Goal: Complete application form

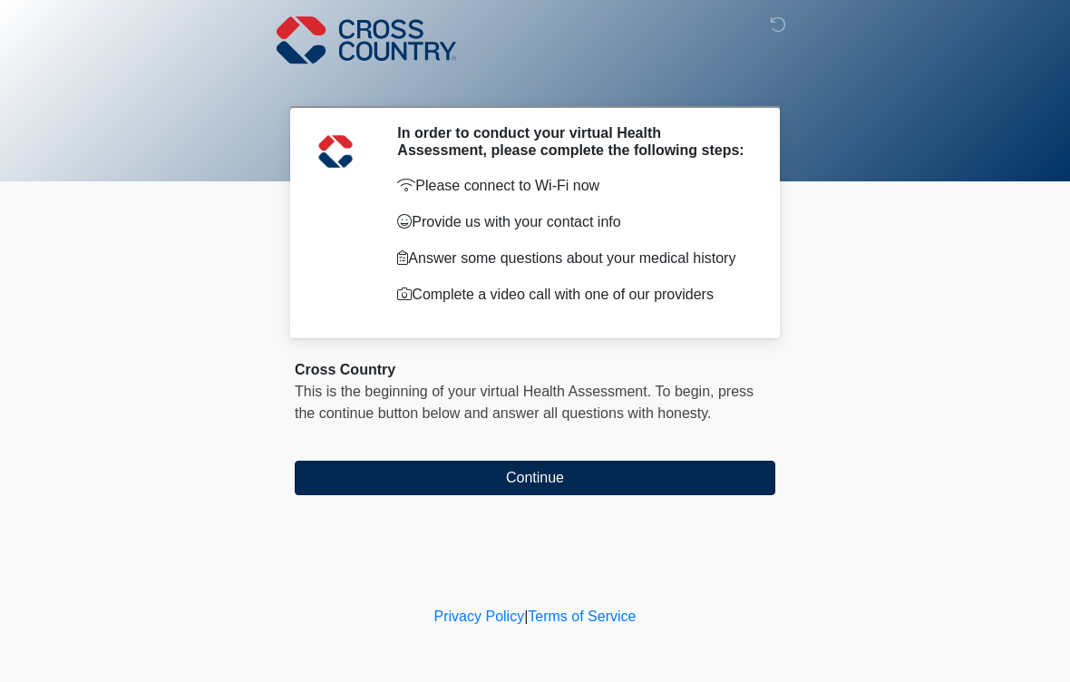
click at [680, 476] on button "Continue" at bounding box center [535, 478] width 481 height 34
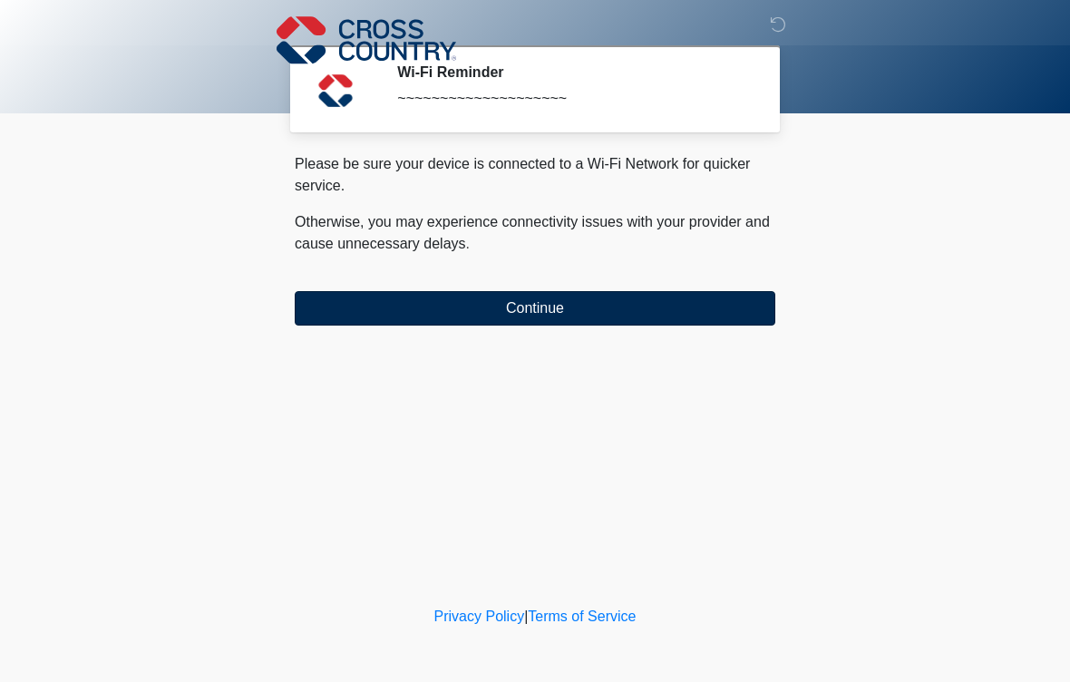
click at [692, 308] on button "Continue" at bounding box center [535, 308] width 481 height 34
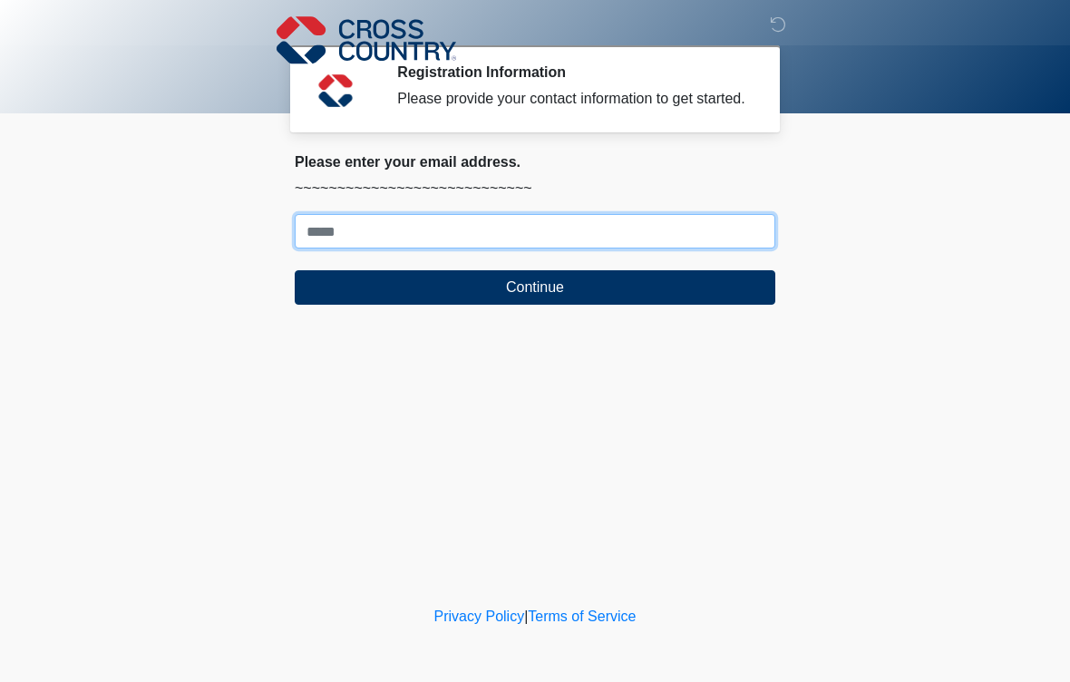
click at [706, 249] on input "Where should we email your response?" at bounding box center [535, 231] width 481 height 34
type input "**********"
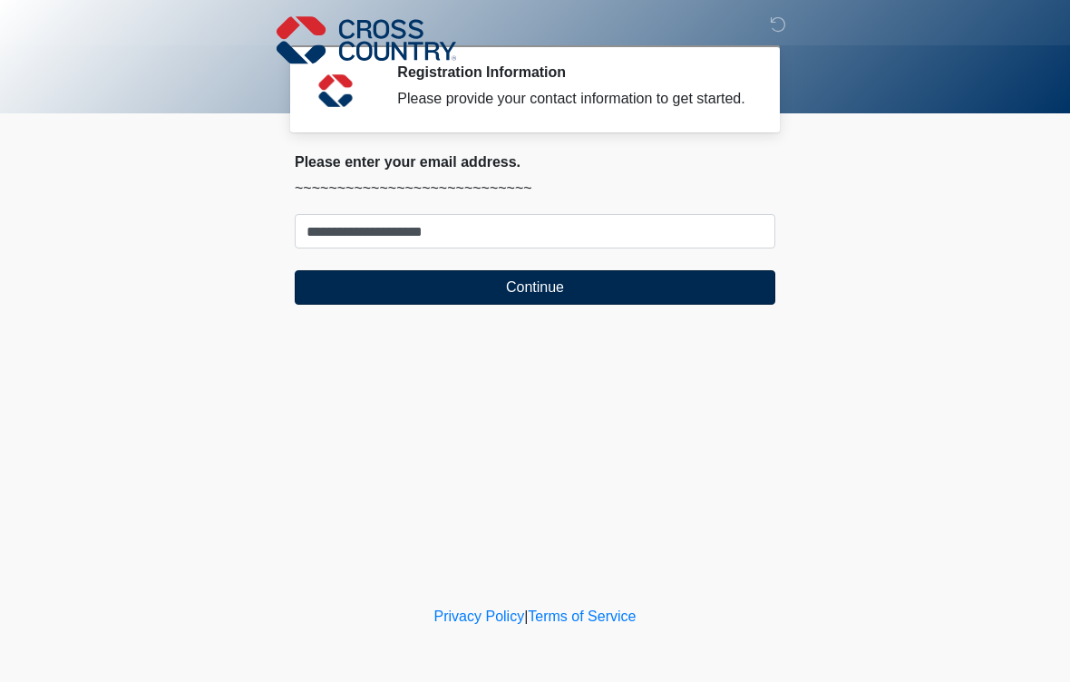
click at [639, 305] on button "Continue" at bounding box center [535, 287] width 481 height 34
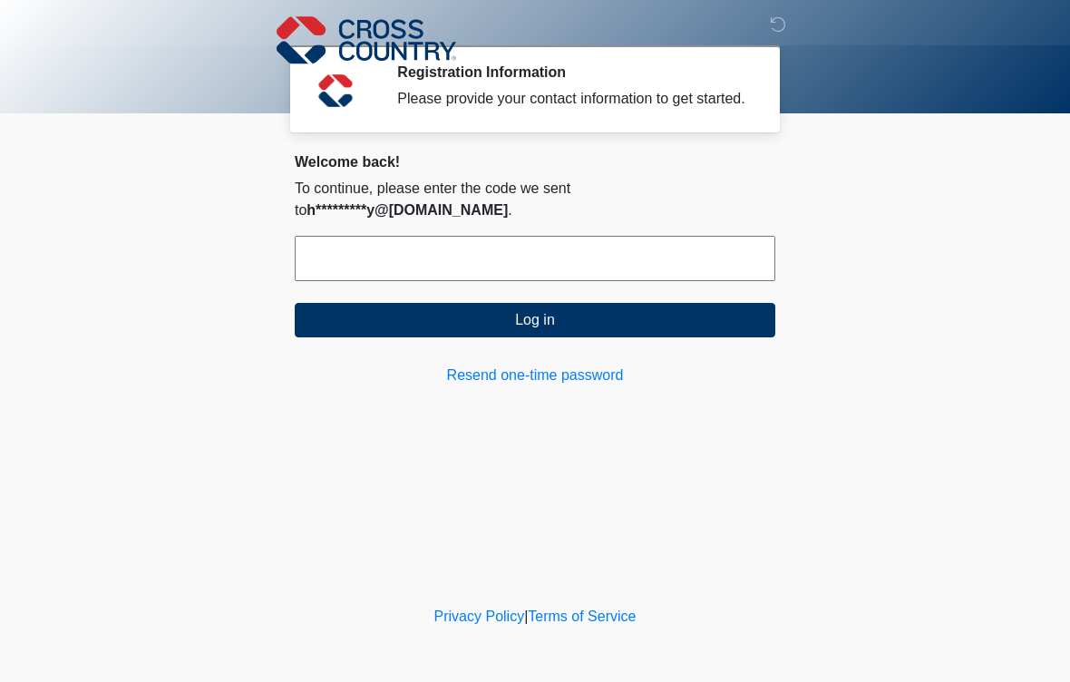
click at [682, 267] on input "text" at bounding box center [535, 258] width 481 height 45
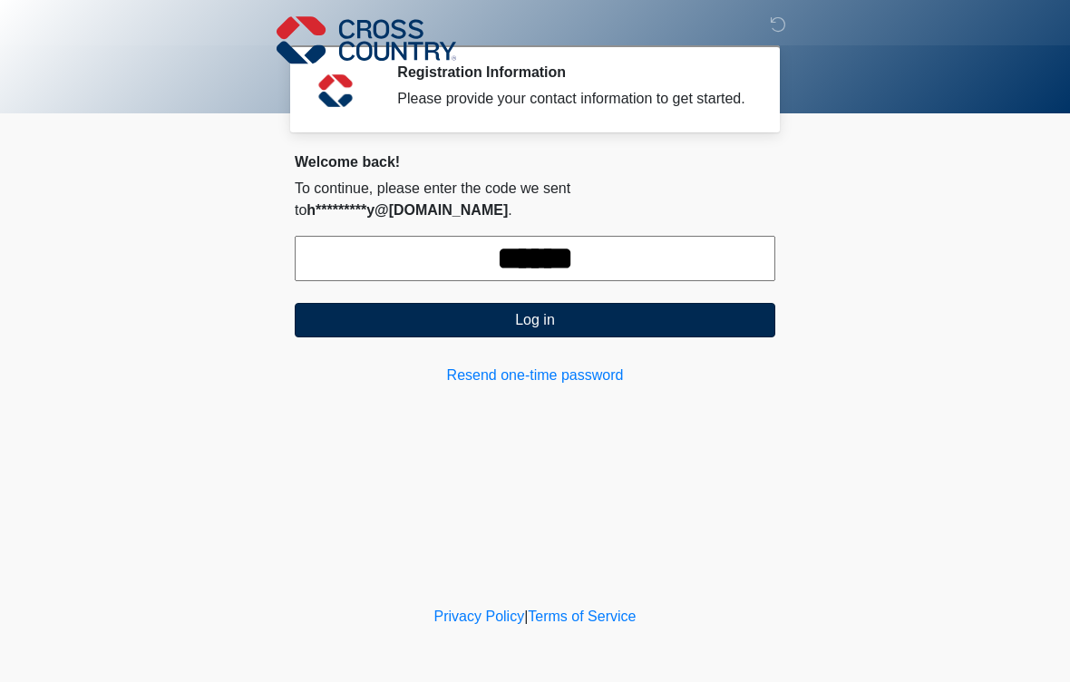
type input "******"
click at [679, 319] on button "Log in" at bounding box center [535, 320] width 481 height 34
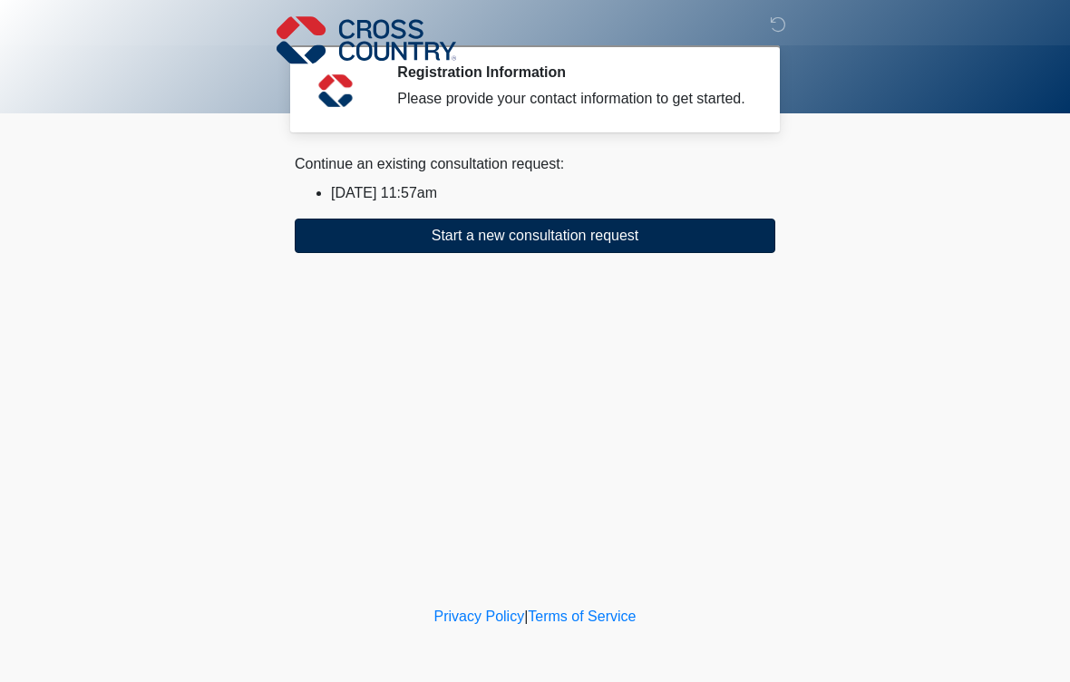
click at [576, 250] on button "Start a new consultation request" at bounding box center [535, 236] width 481 height 34
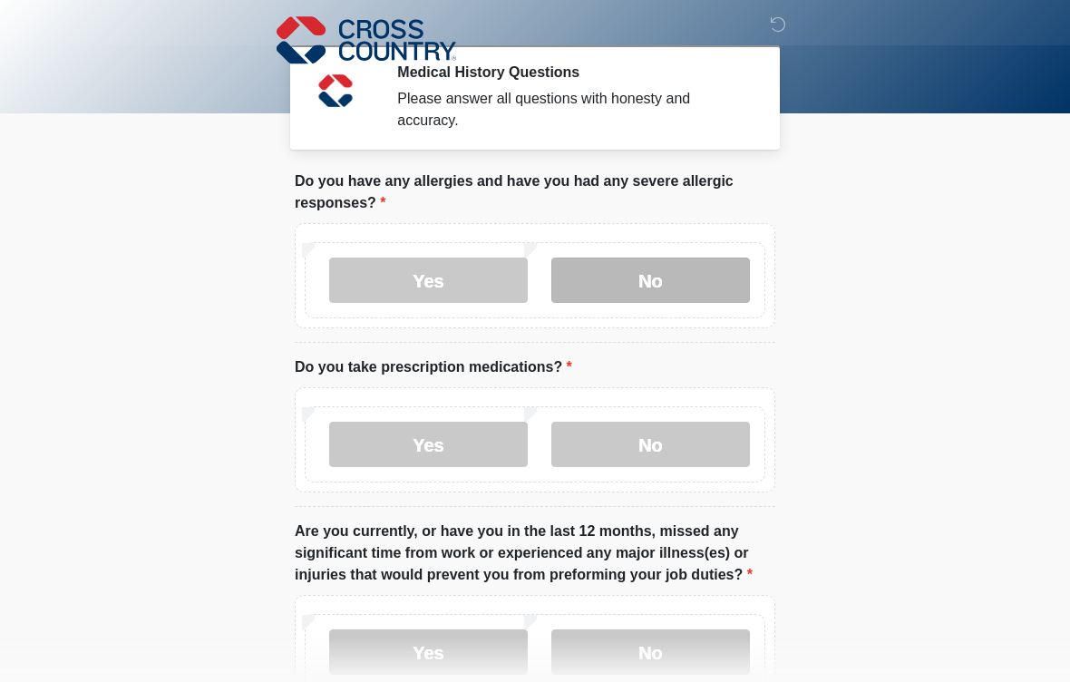
click at [621, 261] on label "No" at bounding box center [651, 280] width 199 height 45
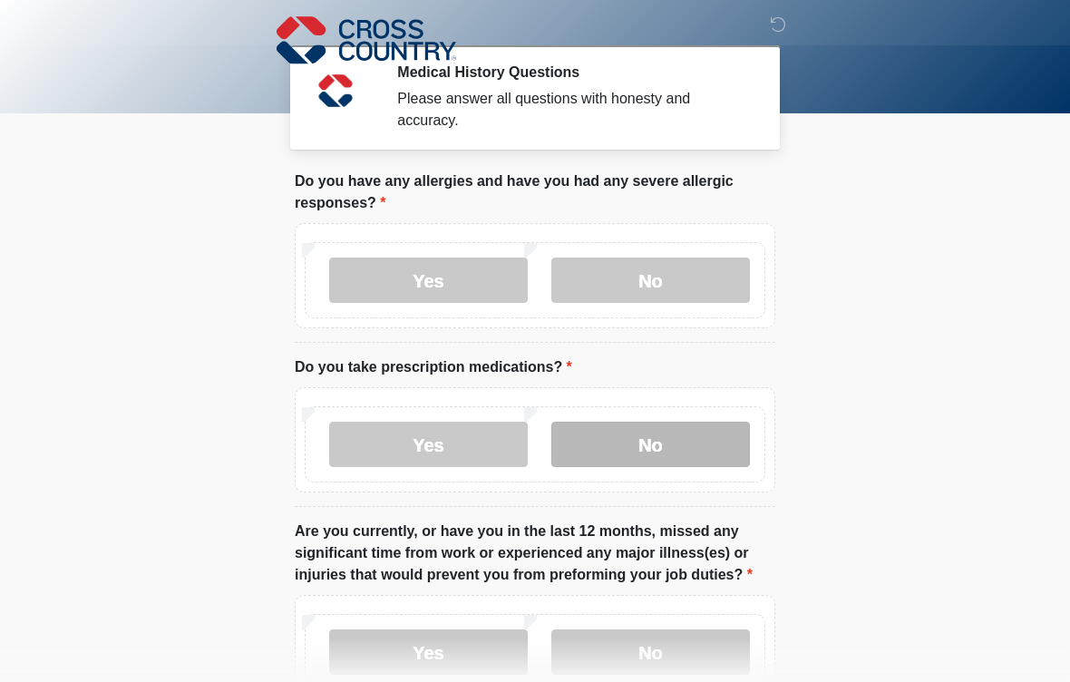
click at [671, 436] on label "No" at bounding box center [651, 444] width 199 height 45
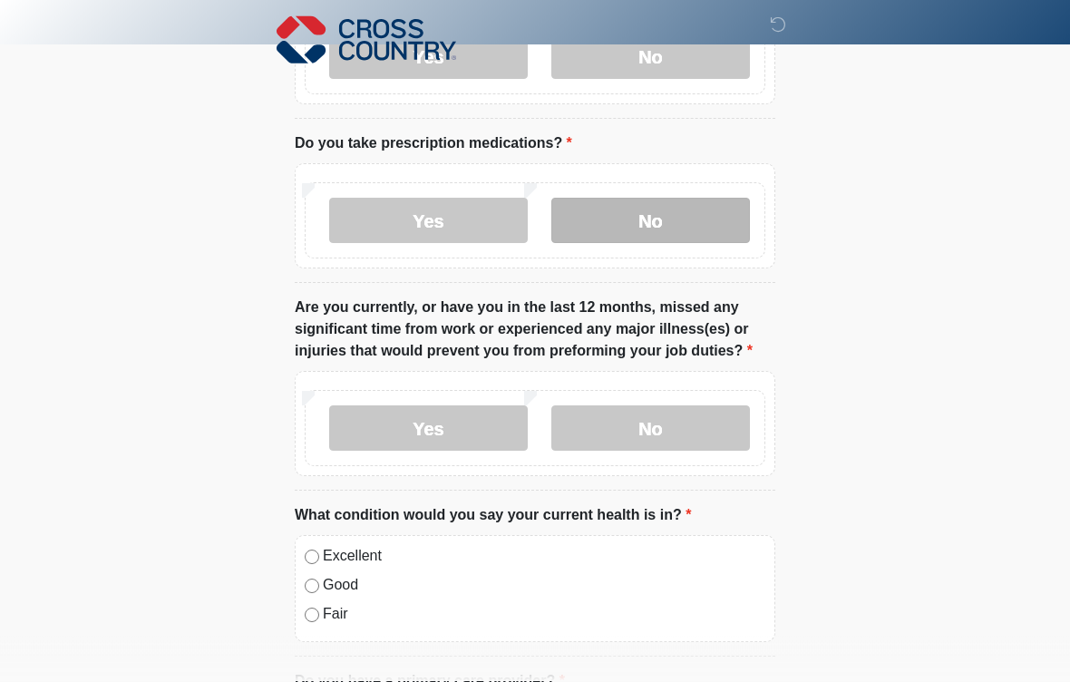
scroll to position [224, 0]
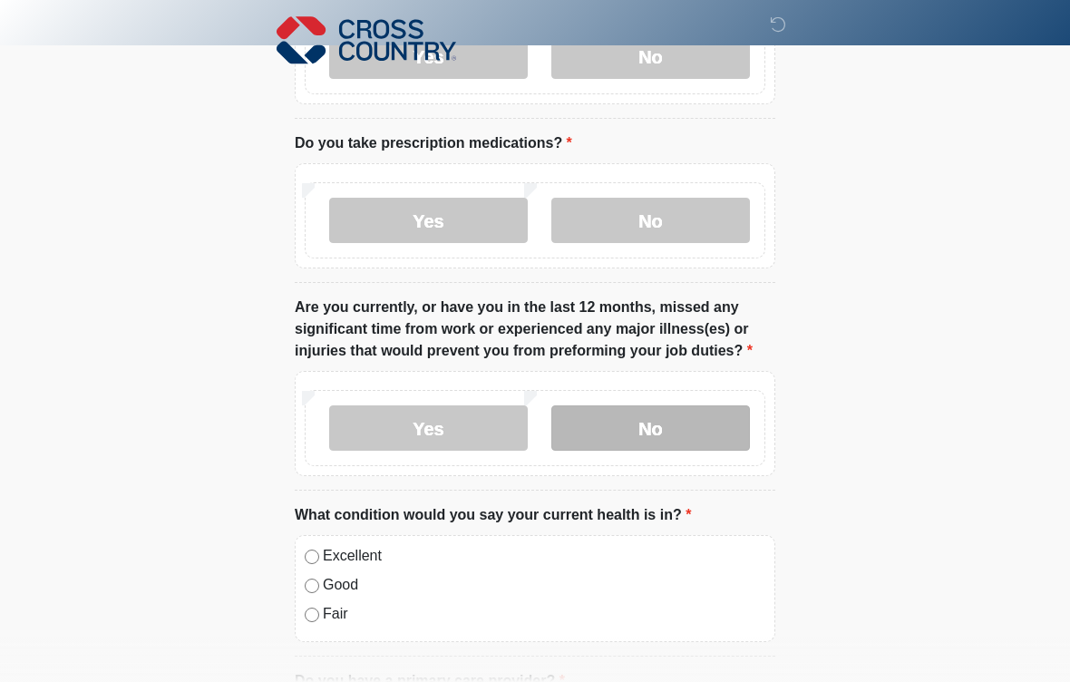
click at [668, 406] on label "No" at bounding box center [651, 427] width 199 height 45
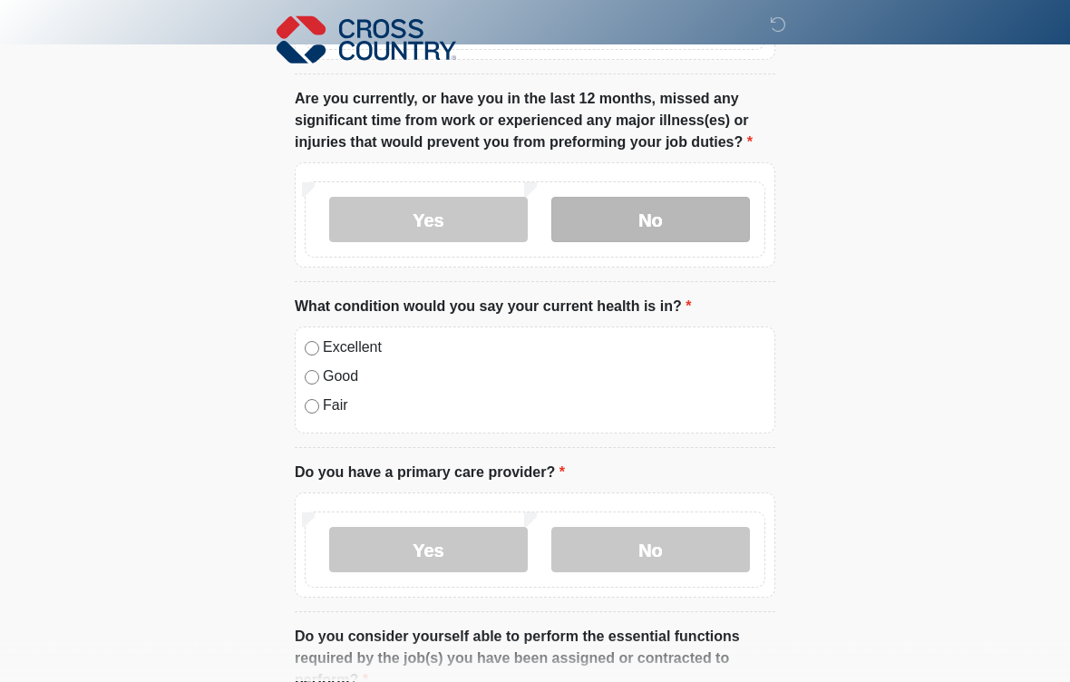
scroll to position [433, 0]
click at [301, 340] on div "Excellent Good Fair" at bounding box center [535, 380] width 481 height 107
click at [300, 348] on div "Excellent Good Fair" at bounding box center [535, 380] width 481 height 107
click at [300, 349] on div "Excellent Good Fair" at bounding box center [535, 380] width 481 height 107
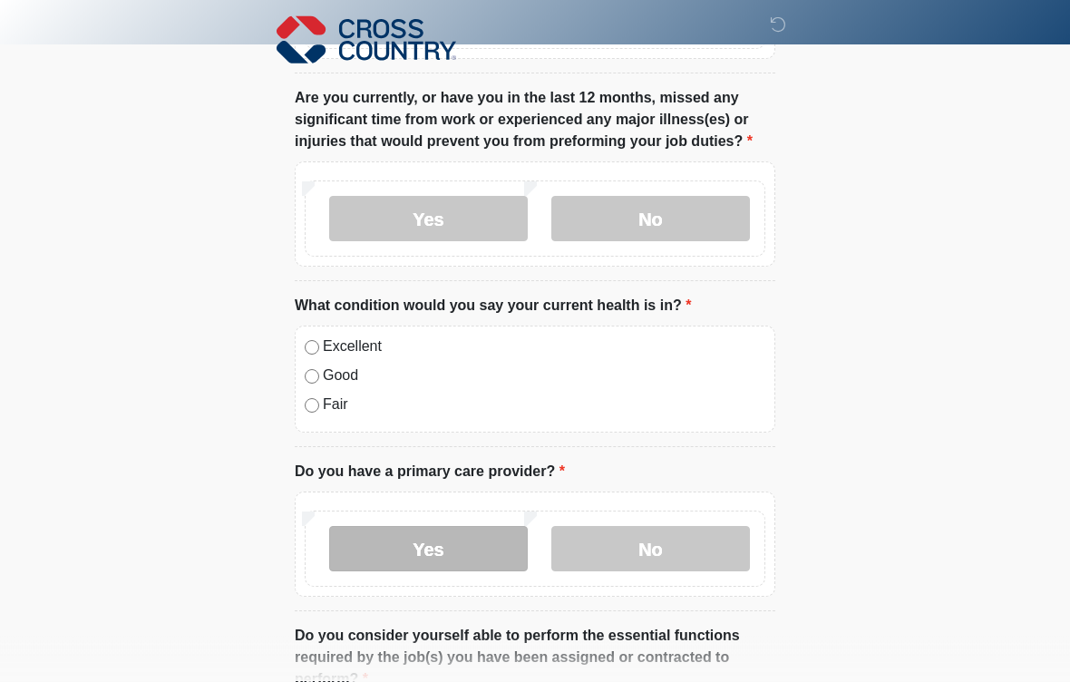
click at [415, 554] on label "Yes" at bounding box center [428, 549] width 199 height 45
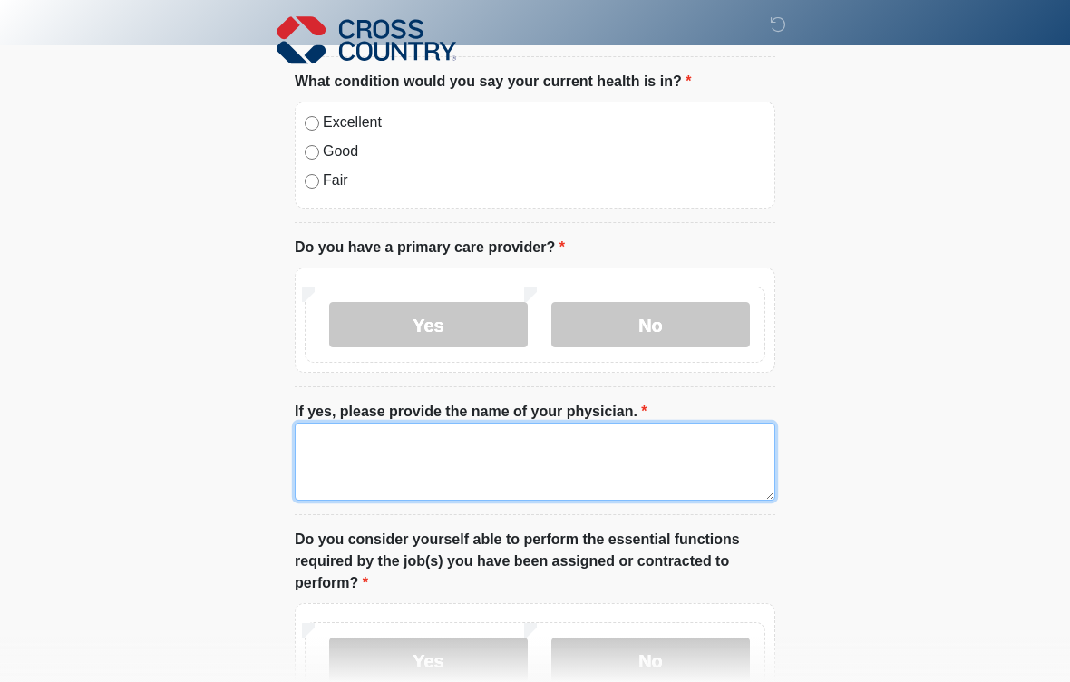
click at [386, 485] on textarea "If yes, please provide the name of your physician." at bounding box center [535, 462] width 481 height 78
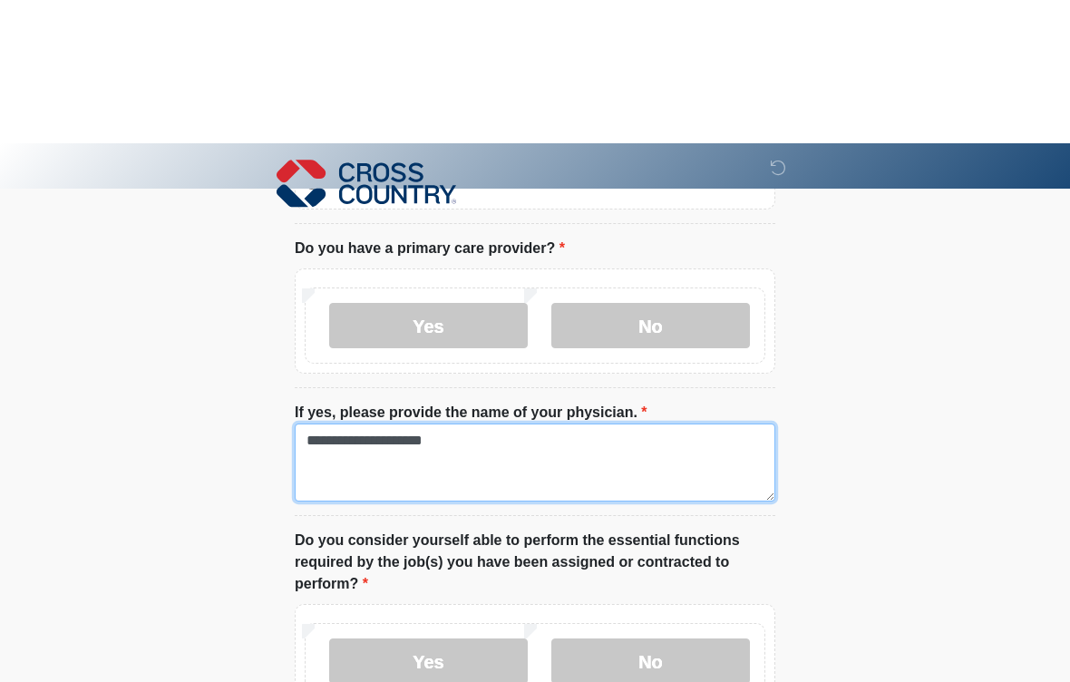
scroll to position [801, 0]
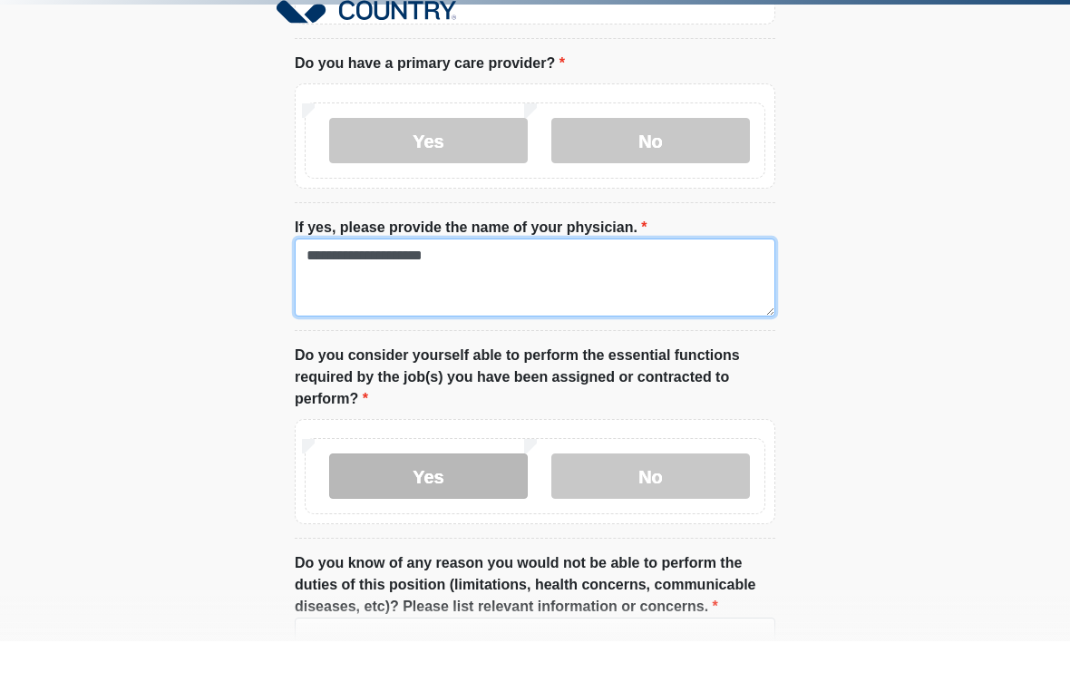
type textarea "**********"
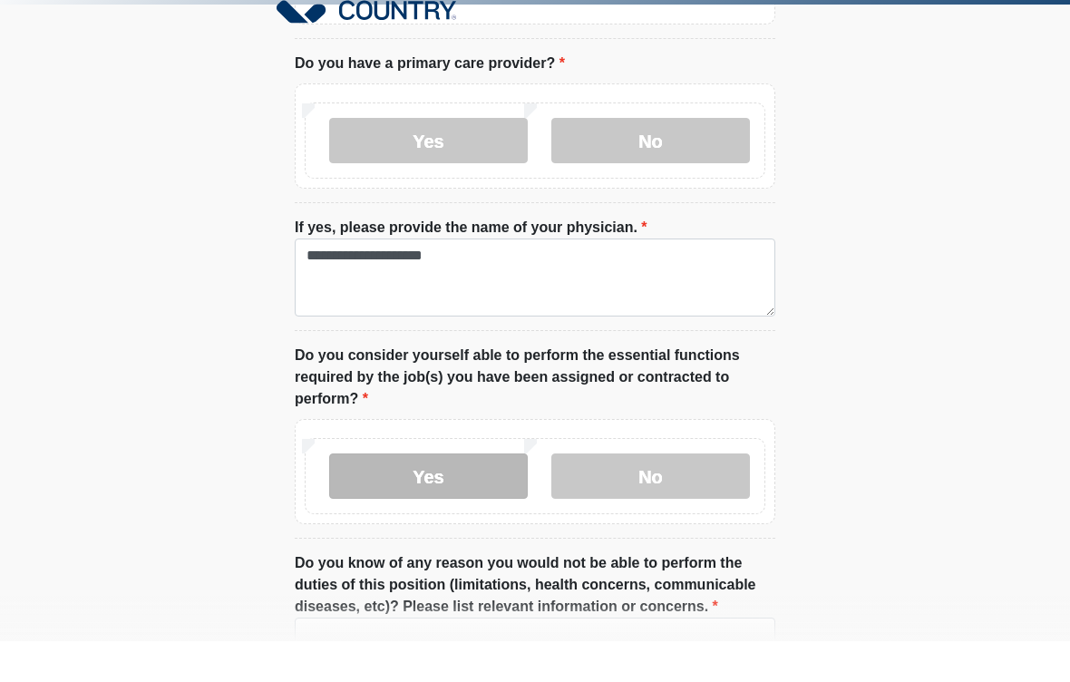
click at [417, 494] on label "Yes" at bounding box center [428, 516] width 199 height 45
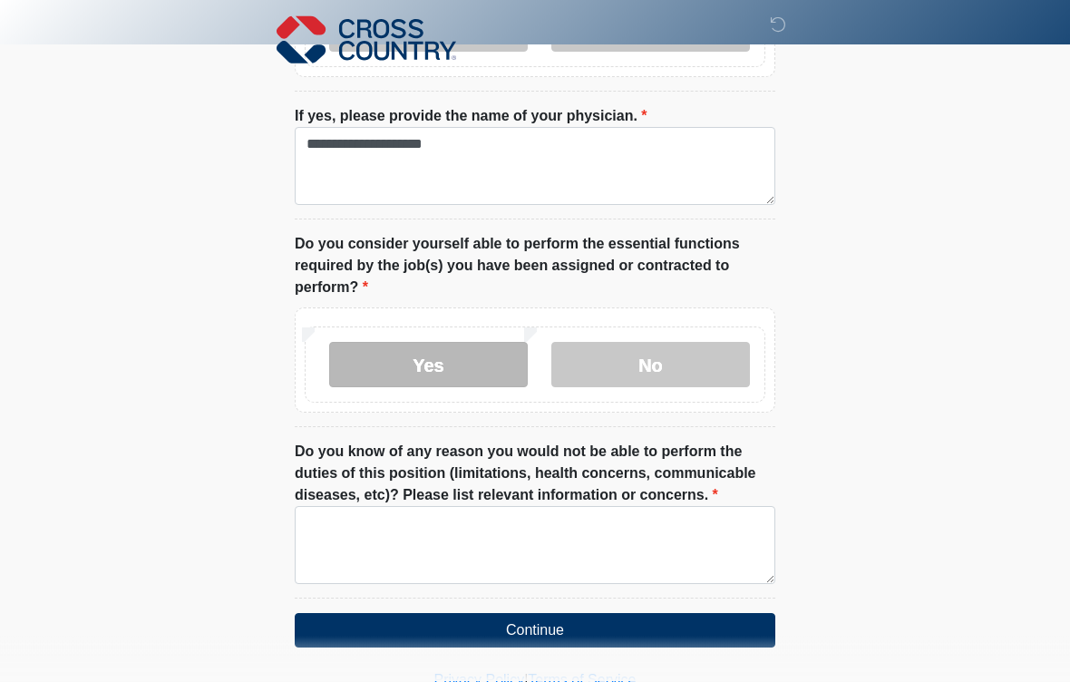
scroll to position [991, 0]
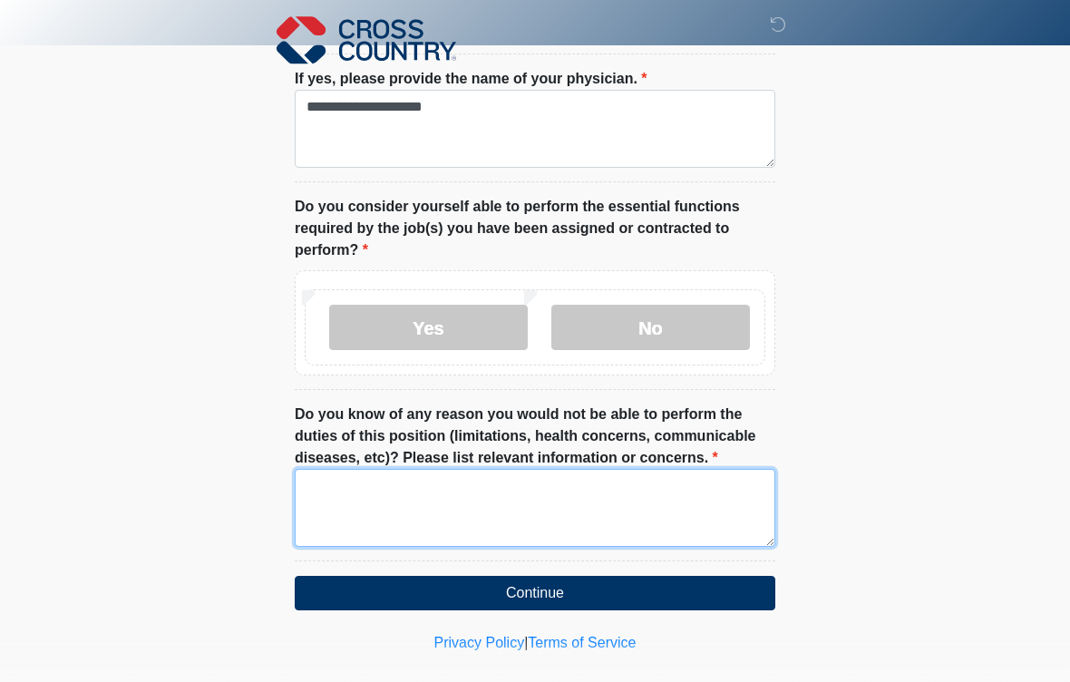
click at [365, 510] on textarea "Do you know of any reason you would not be able to perform the duties of this p…" at bounding box center [535, 508] width 481 height 78
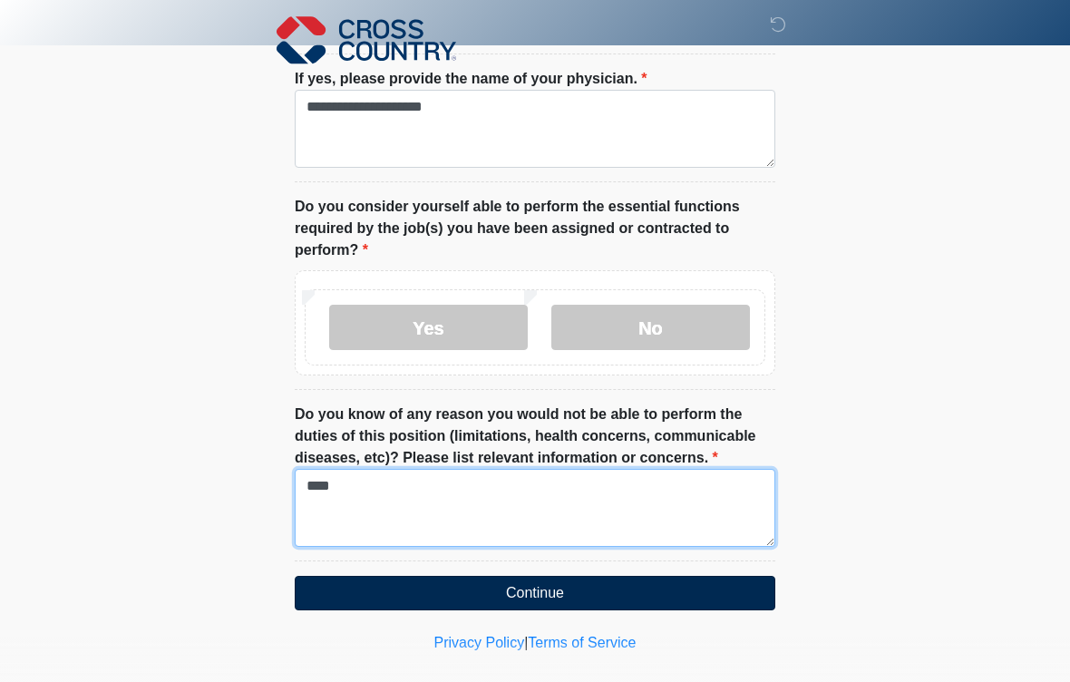
type textarea "****"
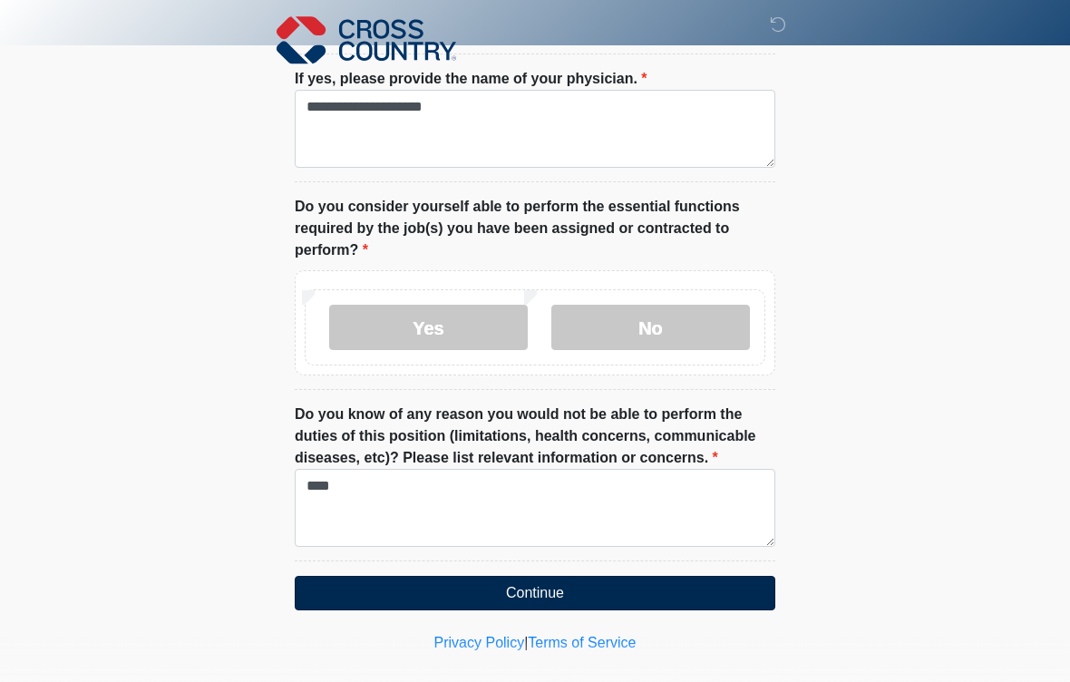
click at [377, 576] on button "Continue" at bounding box center [535, 593] width 481 height 34
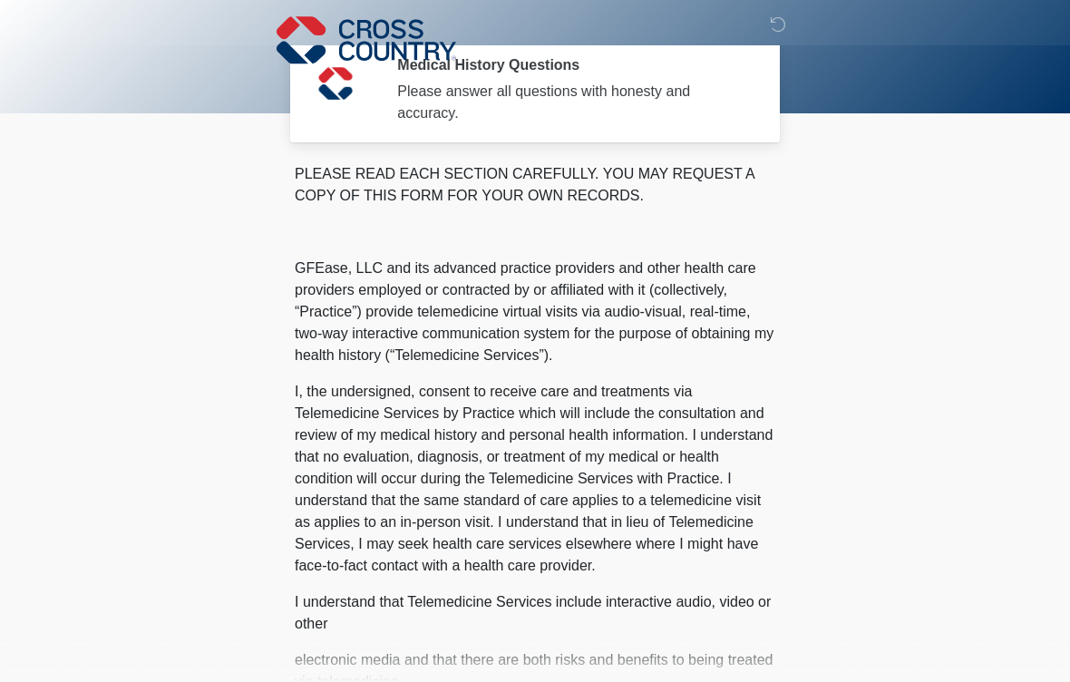
scroll to position [0, 0]
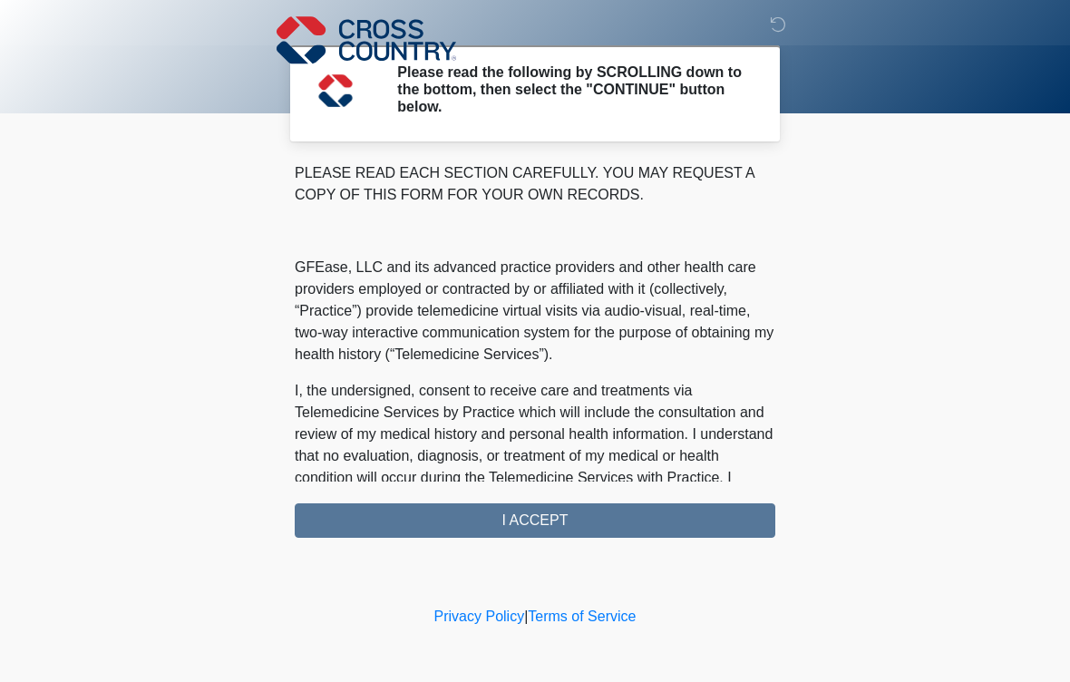
click at [442, 511] on div "PLEASE READ EACH SECTION CAREFULLY. YOU MAY REQUEST A COPY OF THIS FORM FOR YOU…" at bounding box center [535, 350] width 481 height 376
click at [555, 497] on div "PLEASE READ EACH SECTION CAREFULLY. YOU MAY REQUEST A COPY OF THIS FORM FOR YOU…" at bounding box center [535, 350] width 481 height 376
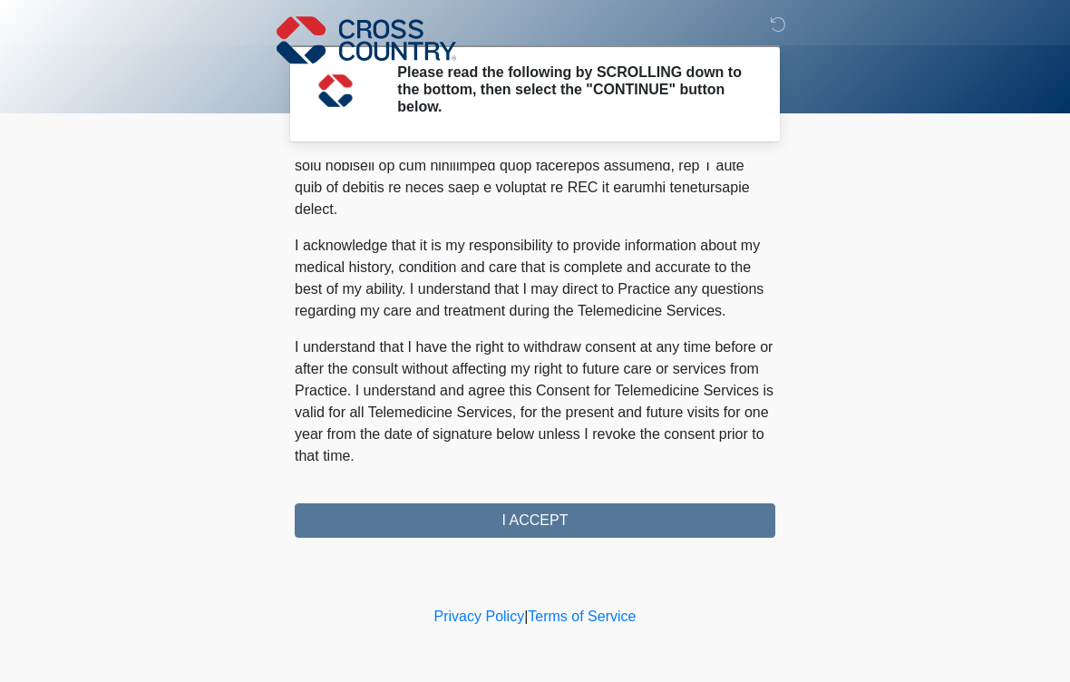
click at [571, 513] on div "PLEASE READ EACH SECTION CAREFULLY. YOU MAY REQUEST A COPY OF THIS FORM FOR YOU…" at bounding box center [535, 350] width 481 height 376
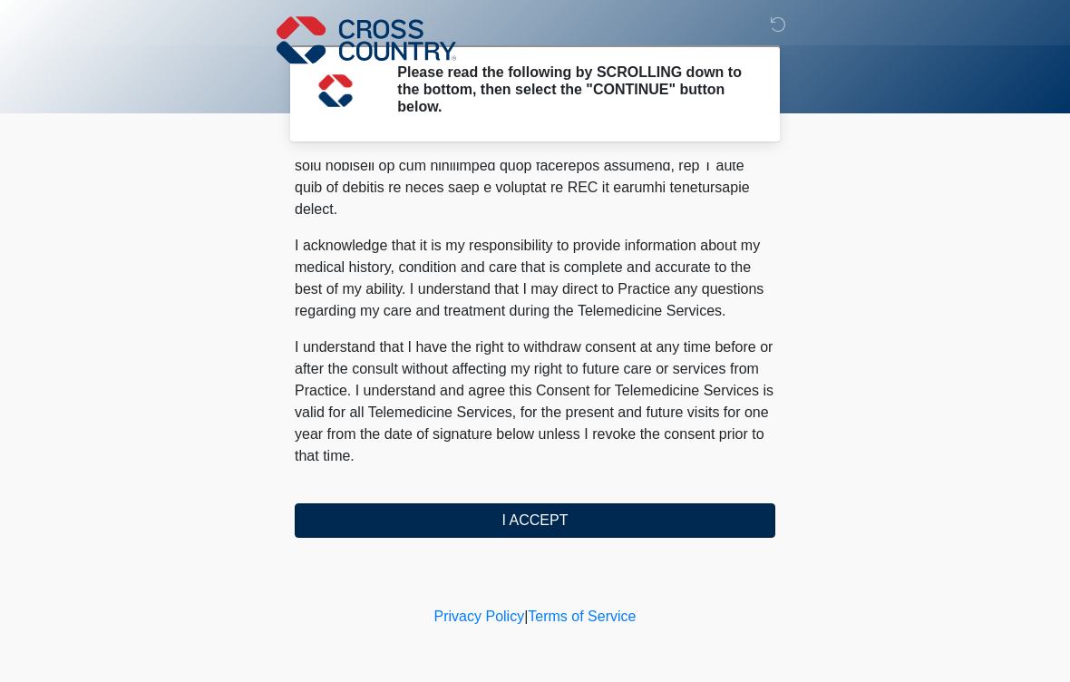
click at [556, 516] on button "I ACCEPT" at bounding box center [535, 520] width 481 height 34
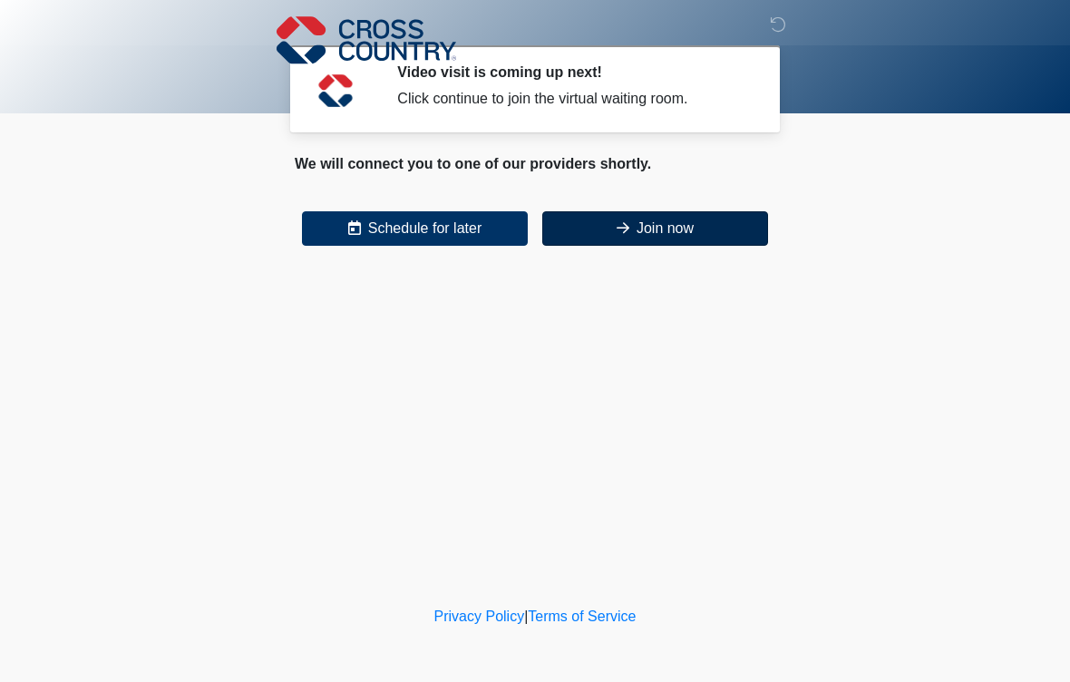
click at [637, 244] on button "Join now" at bounding box center [655, 228] width 226 height 34
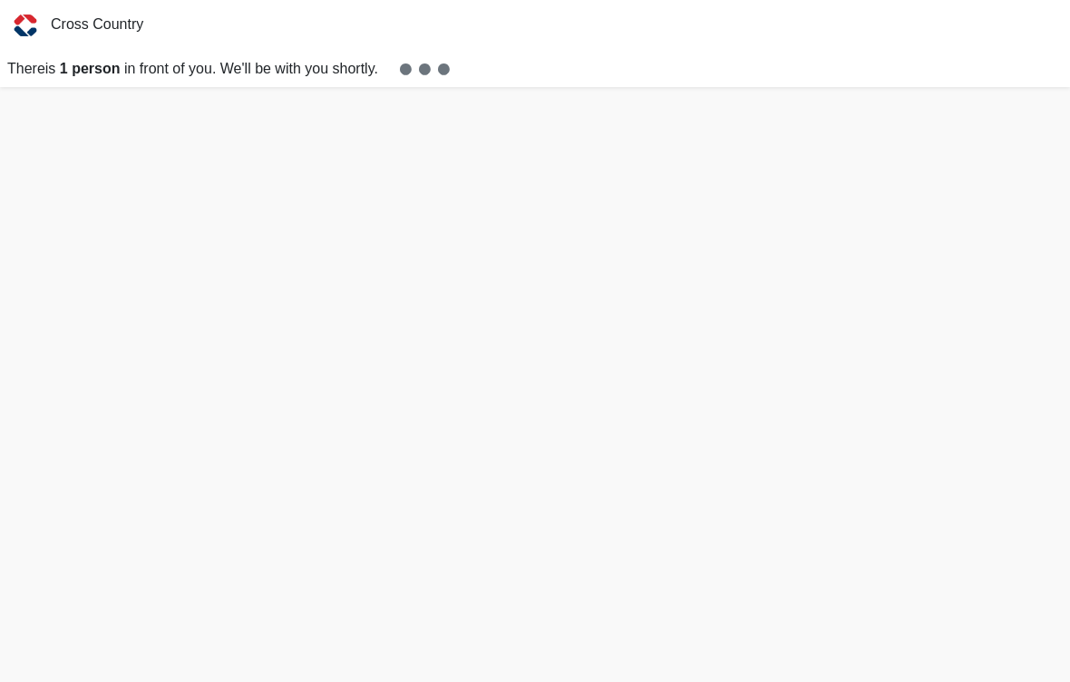
scroll to position [5, 0]
